Goal: Information Seeking & Learning: Learn about a topic

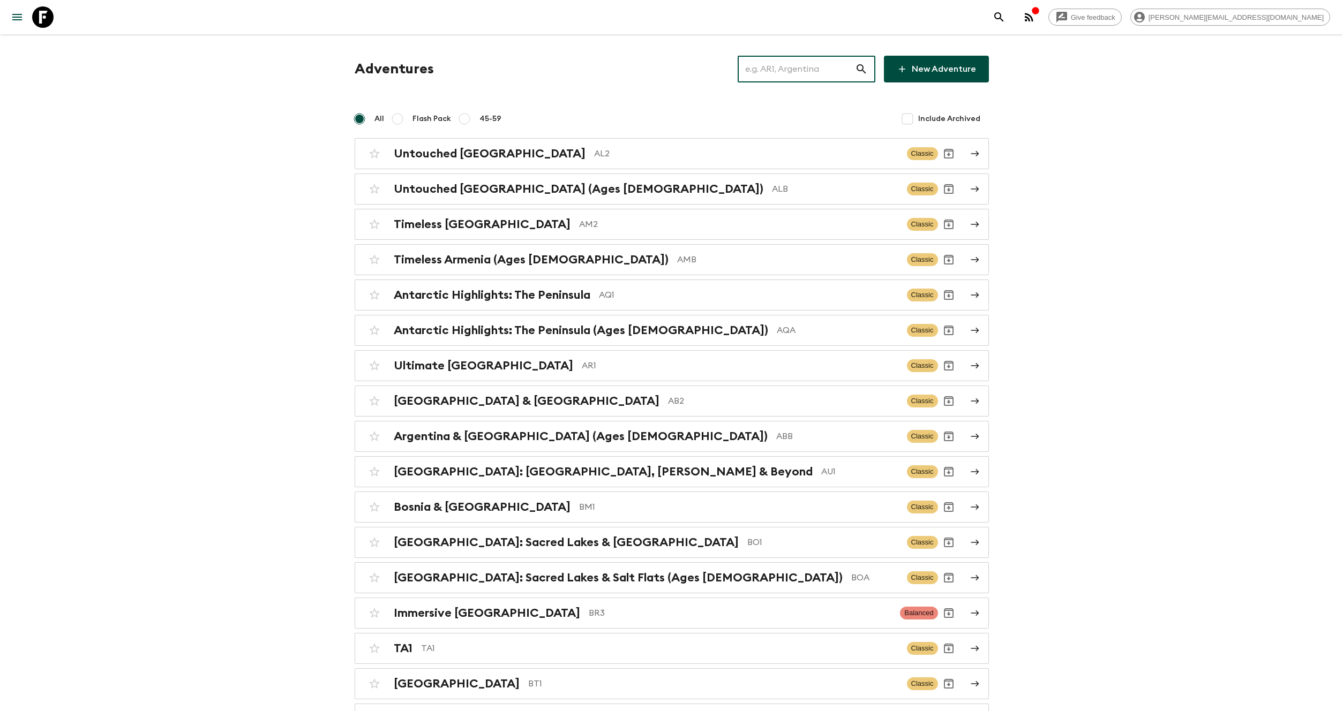
click at [841, 66] on input "text" at bounding box center [795, 69] width 117 height 30
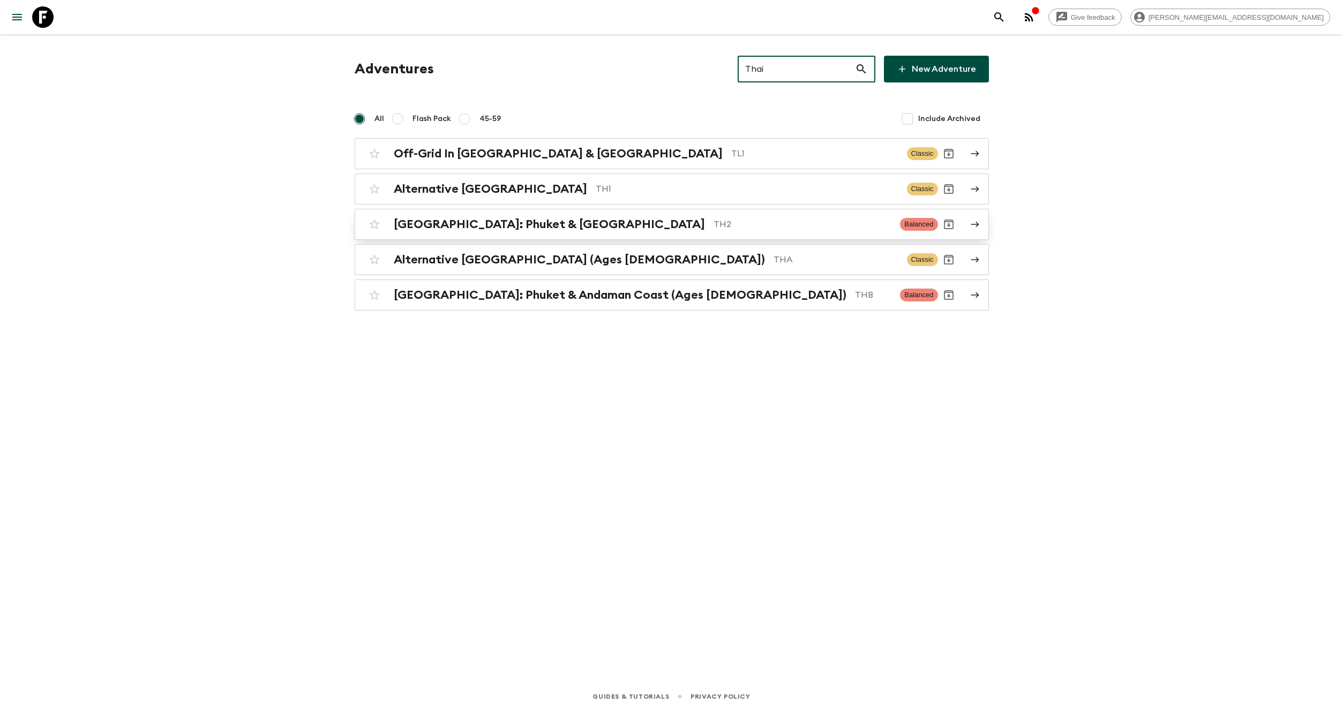
type input "Thai"
click at [560, 227] on h2 "[GEOGRAPHIC_DATA]: Phuket & [GEOGRAPHIC_DATA]" at bounding box center [549, 224] width 311 height 14
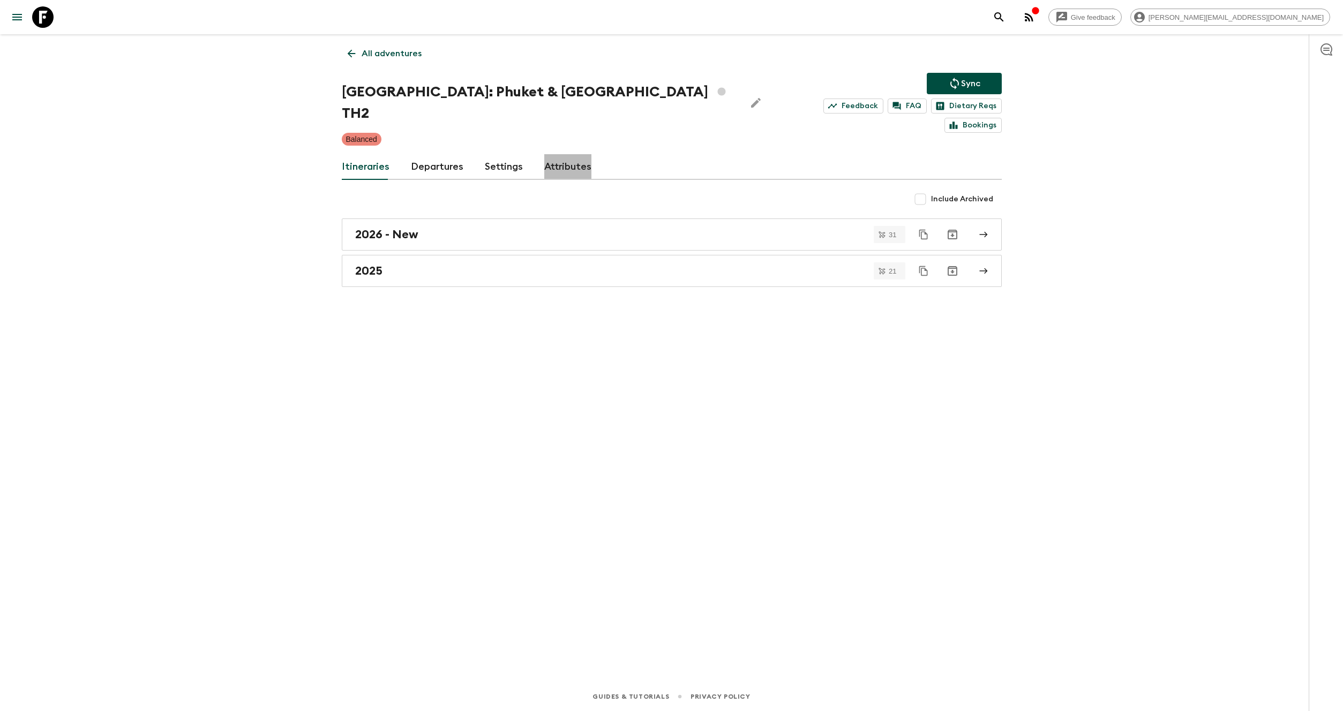
click at [575, 154] on link "Attributes" at bounding box center [567, 167] width 47 height 26
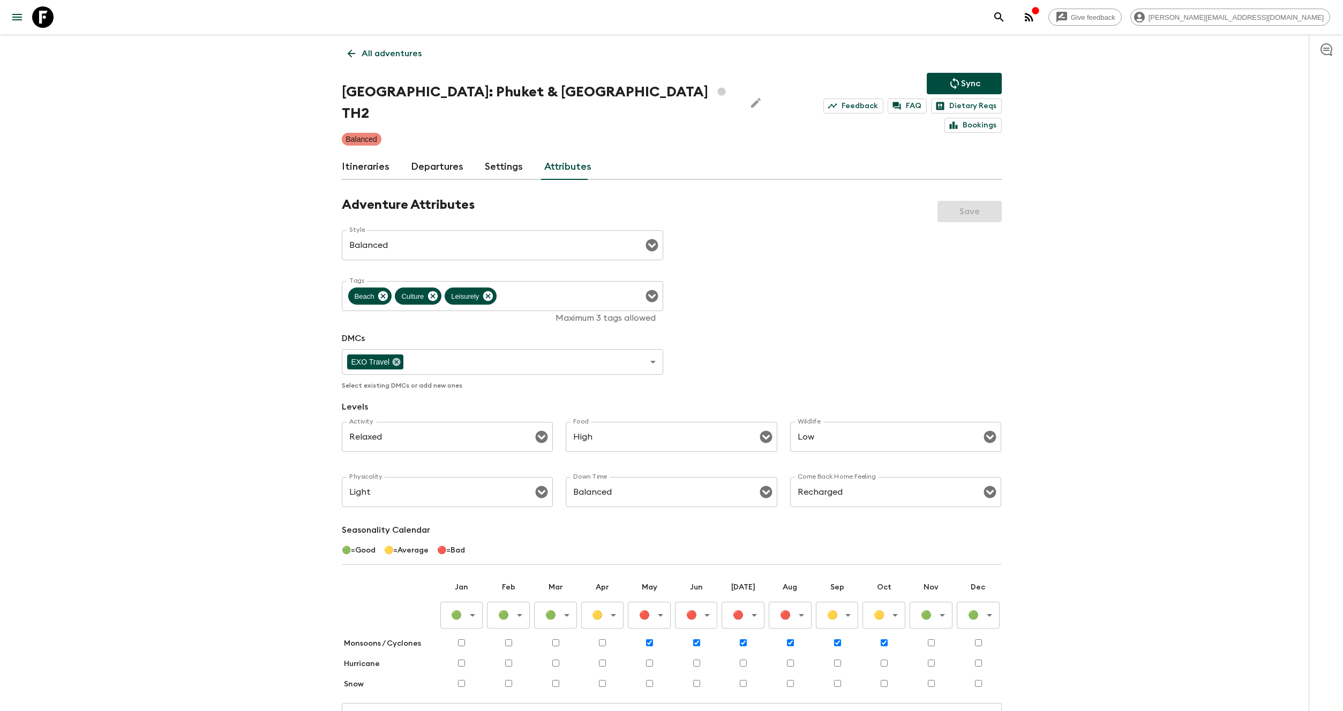
scroll to position [97, 0]
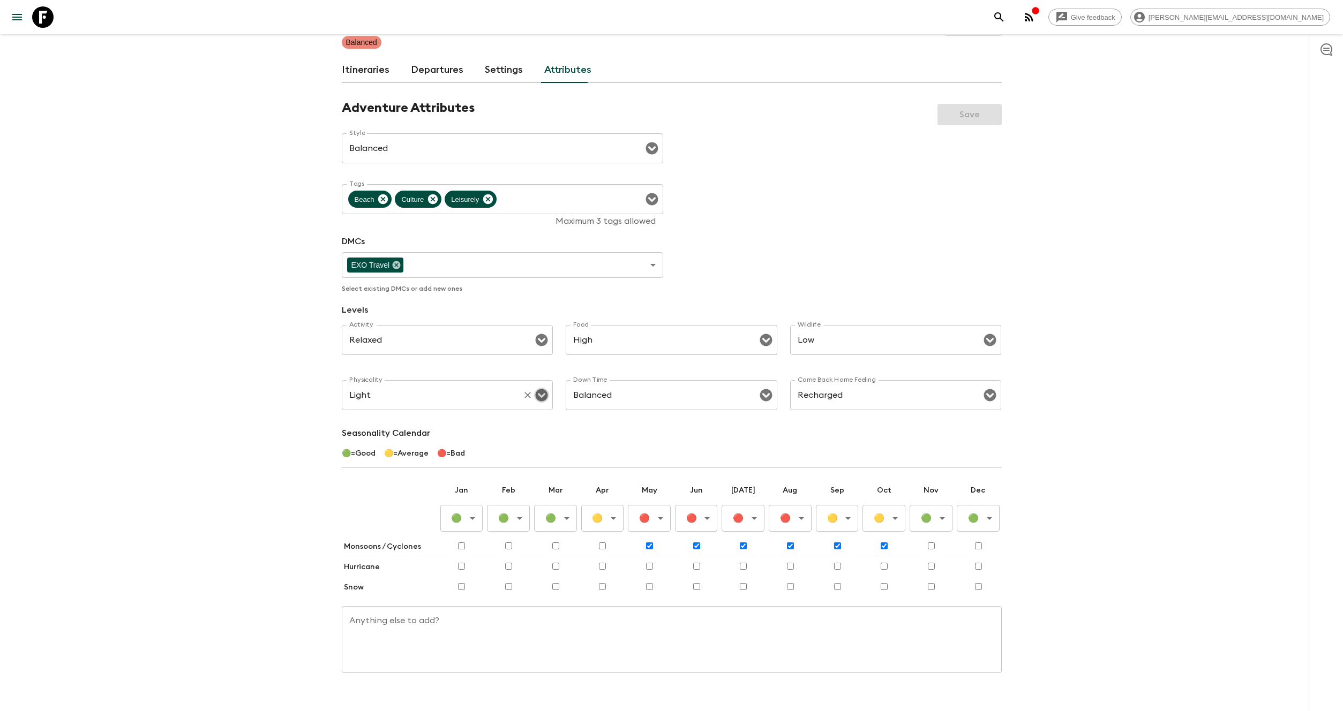
click at [540, 389] on icon "Open" at bounding box center [541, 395] width 13 height 13
click at [1083, 400] on div "Give feedback [EMAIL_ADDRESS][DOMAIN_NAME] All adventures [GEOGRAPHIC_DATA]: Ph…" at bounding box center [671, 317] width 1343 height 829
click at [770, 389] on icon "Open" at bounding box center [765, 395] width 12 height 12
click at [1142, 398] on div "Give feedback [EMAIL_ADDRESS][DOMAIN_NAME] All adventures [GEOGRAPHIC_DATA]: Ph…" at bounding box center [671, 317] width 1343 height 829
click at [542, 334] on icon "Open" at bounding box center [542, 340] width 12 height 12
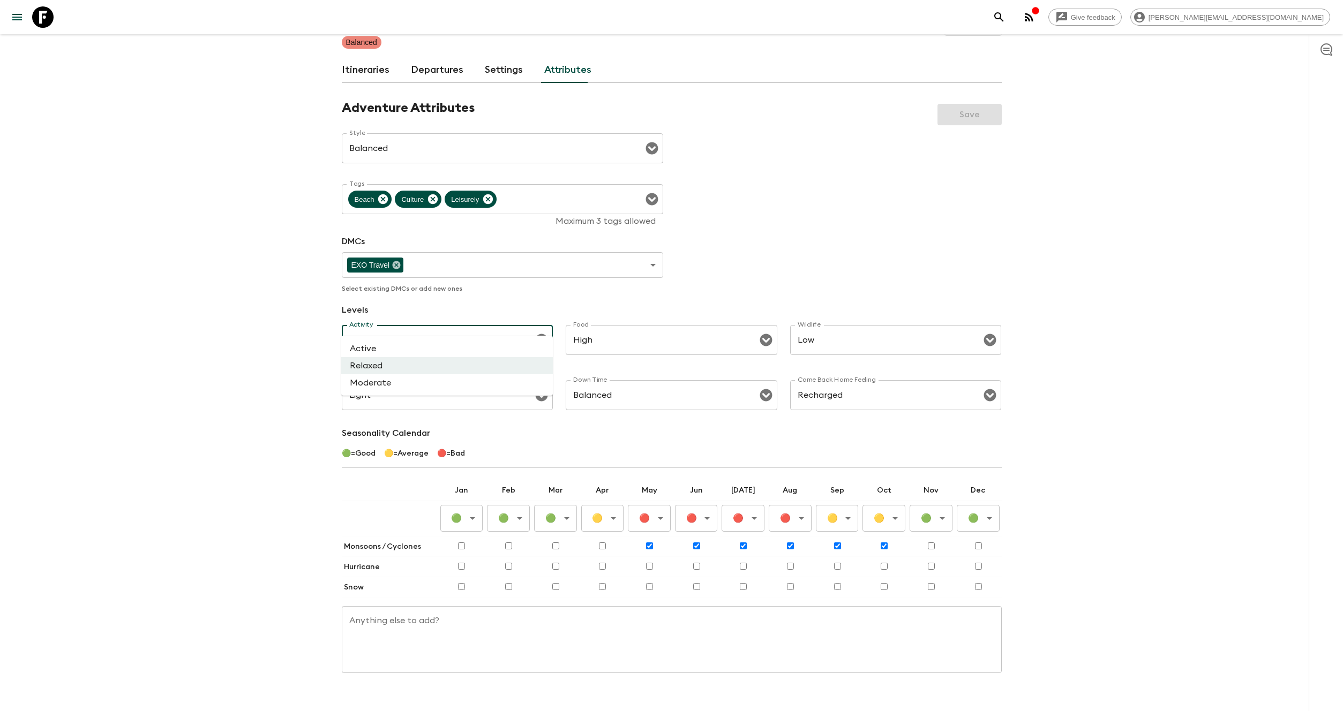
click at [614, 304] on p "Levels" at bounding box center [672, 310] width 660 height 13
click at [546, 389] on icon "Open" at bounding box center [542, 395] width 12 height 12
click at [545, 334] on icon "Open" at bounding box center [542, 340] width 12 height 12
click at [266, 364] on div "Give feedback [EMAIL_ADDRESS][DOMAIN_NAME] All adventures [GEOGRAPHIC_DATA]: Ph…" at bounding box center [671, 317] width 1343 height 829
